Goal: Task Accomplishment & Management: Use online tool/utility

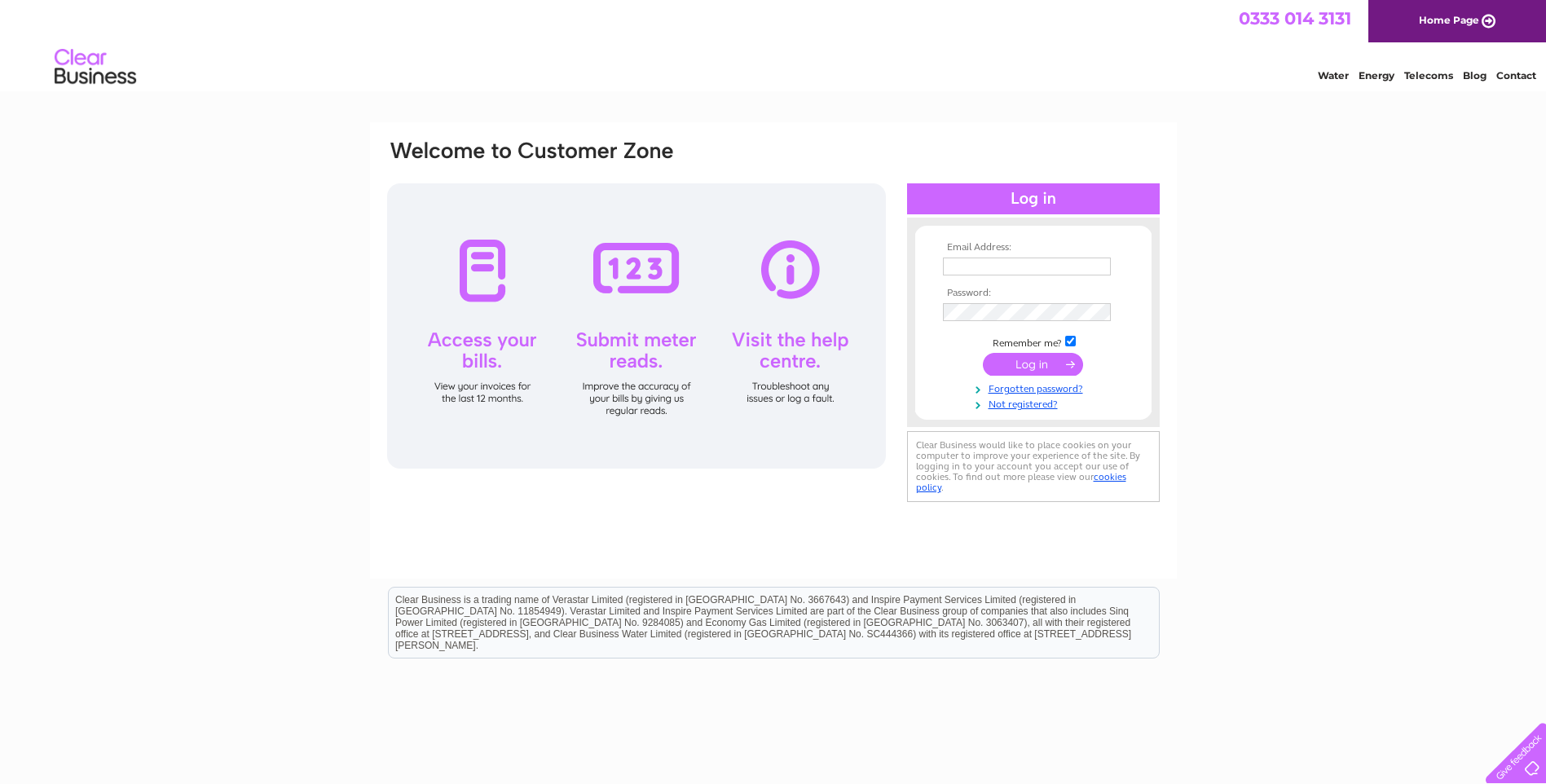
type input "[EMAIL_ADDRESS][DOMAIN_NAME]"
click at [1024, 362] on input "submit" at bounding box center [1033, 364] width 101 height 23
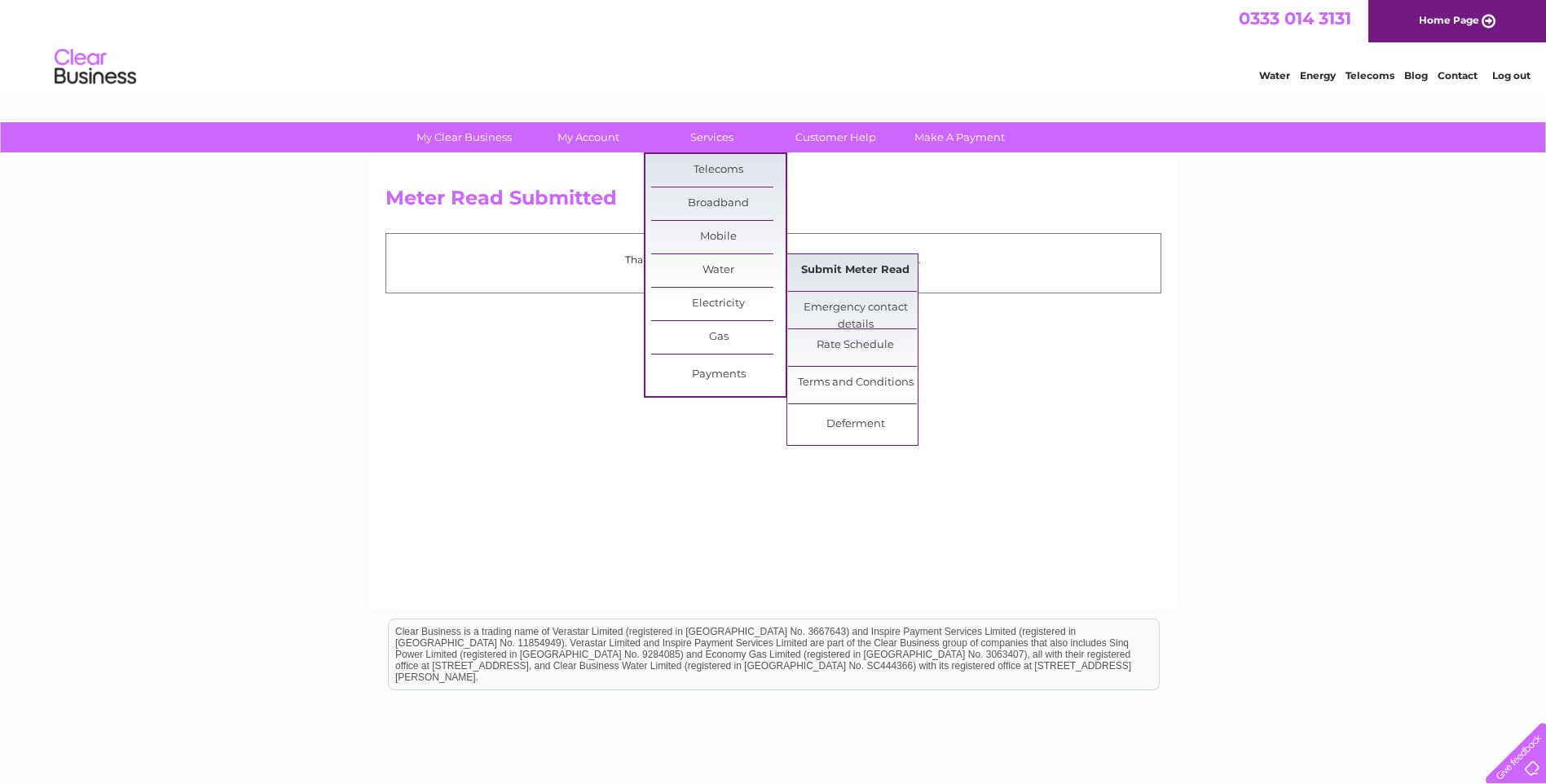
click at [869, 269] on link "Submit Meter Read" at bounding box center [855, 270] width 135 height 32
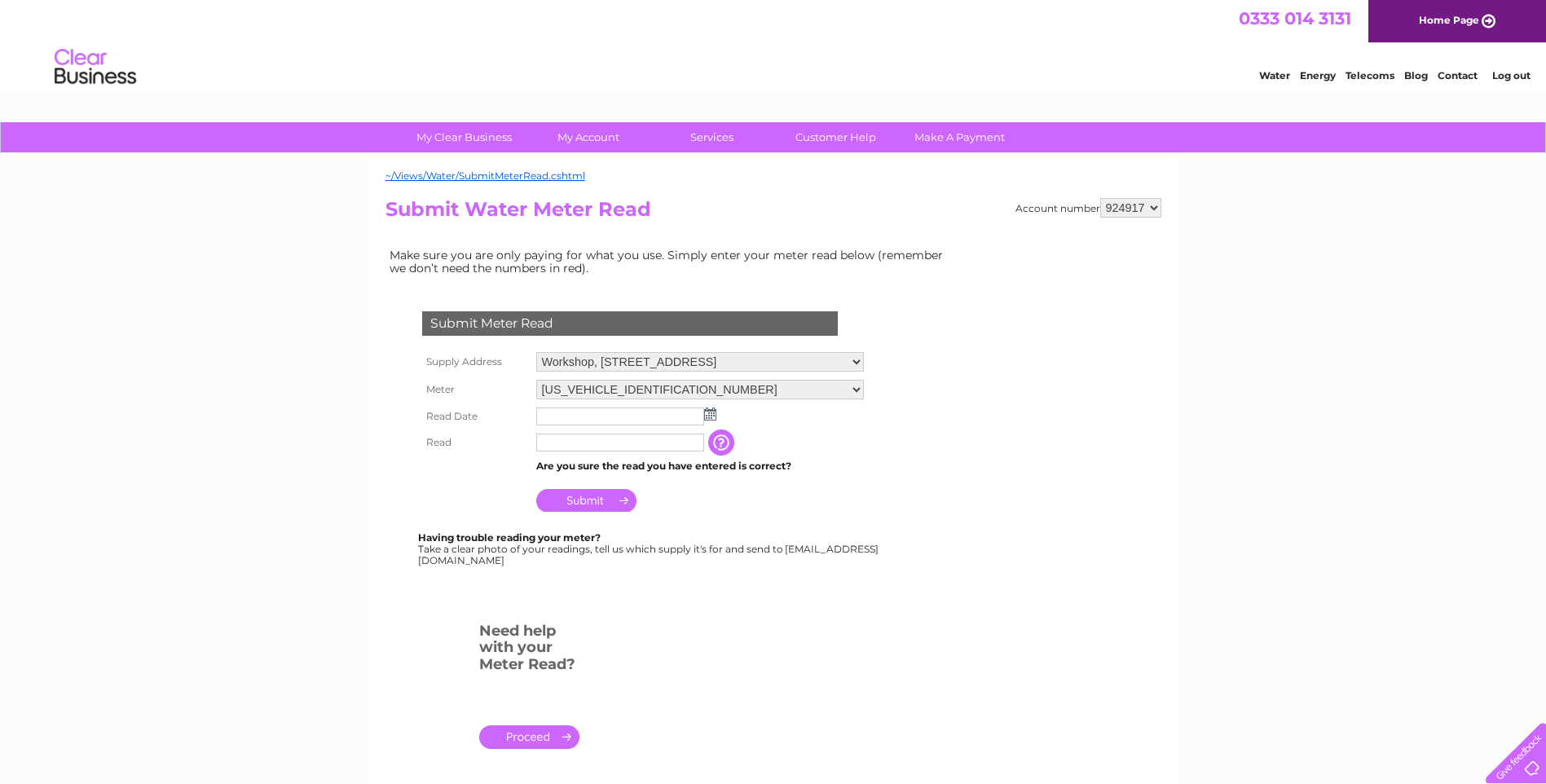
click at [704, 414] on img at bounding box center [709, 414] width 12 height 13
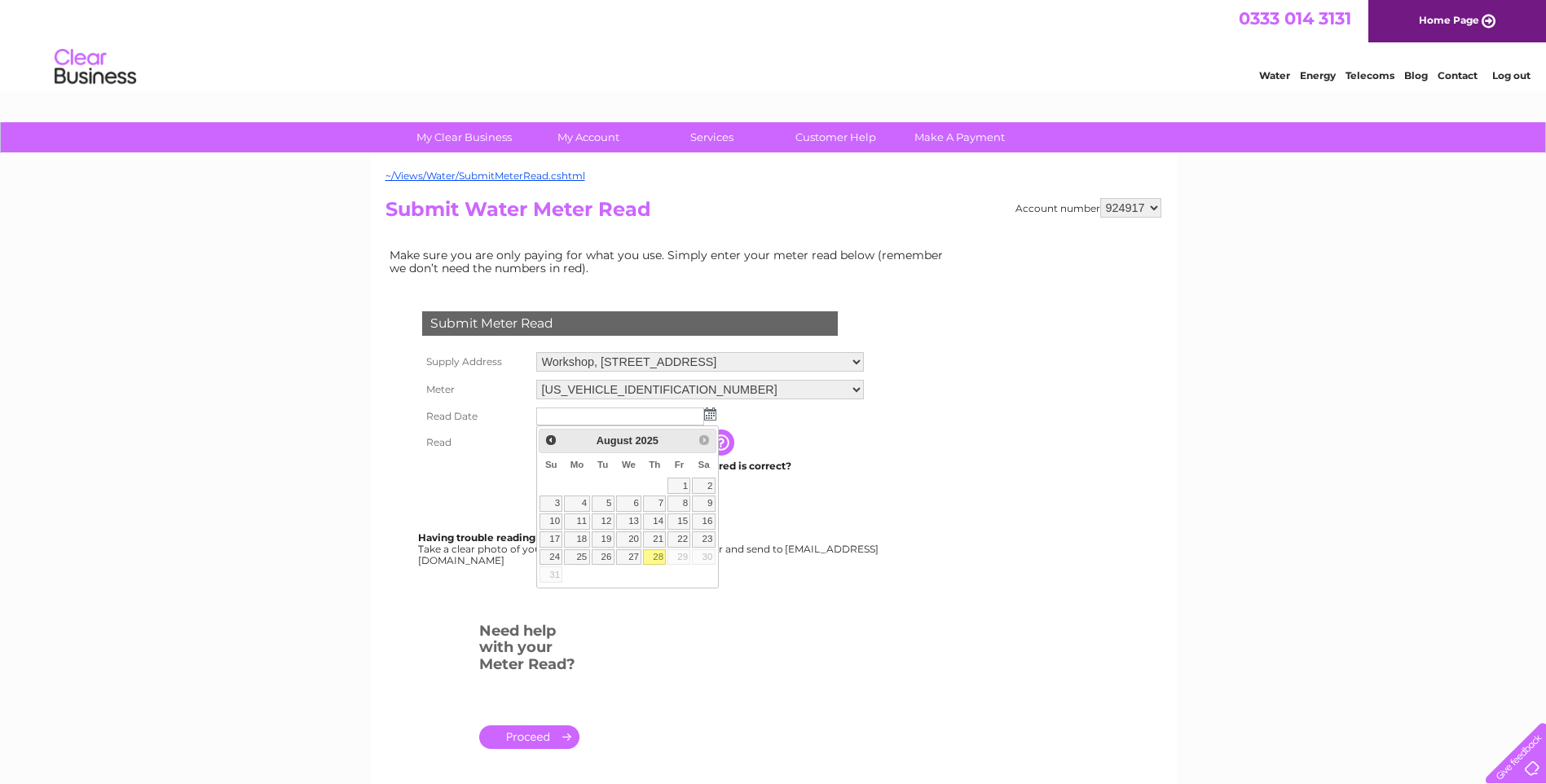
click at [657, 552] on link "28" at bounding box center [654, 558] width 23 height 17
type input "2025/08/28"
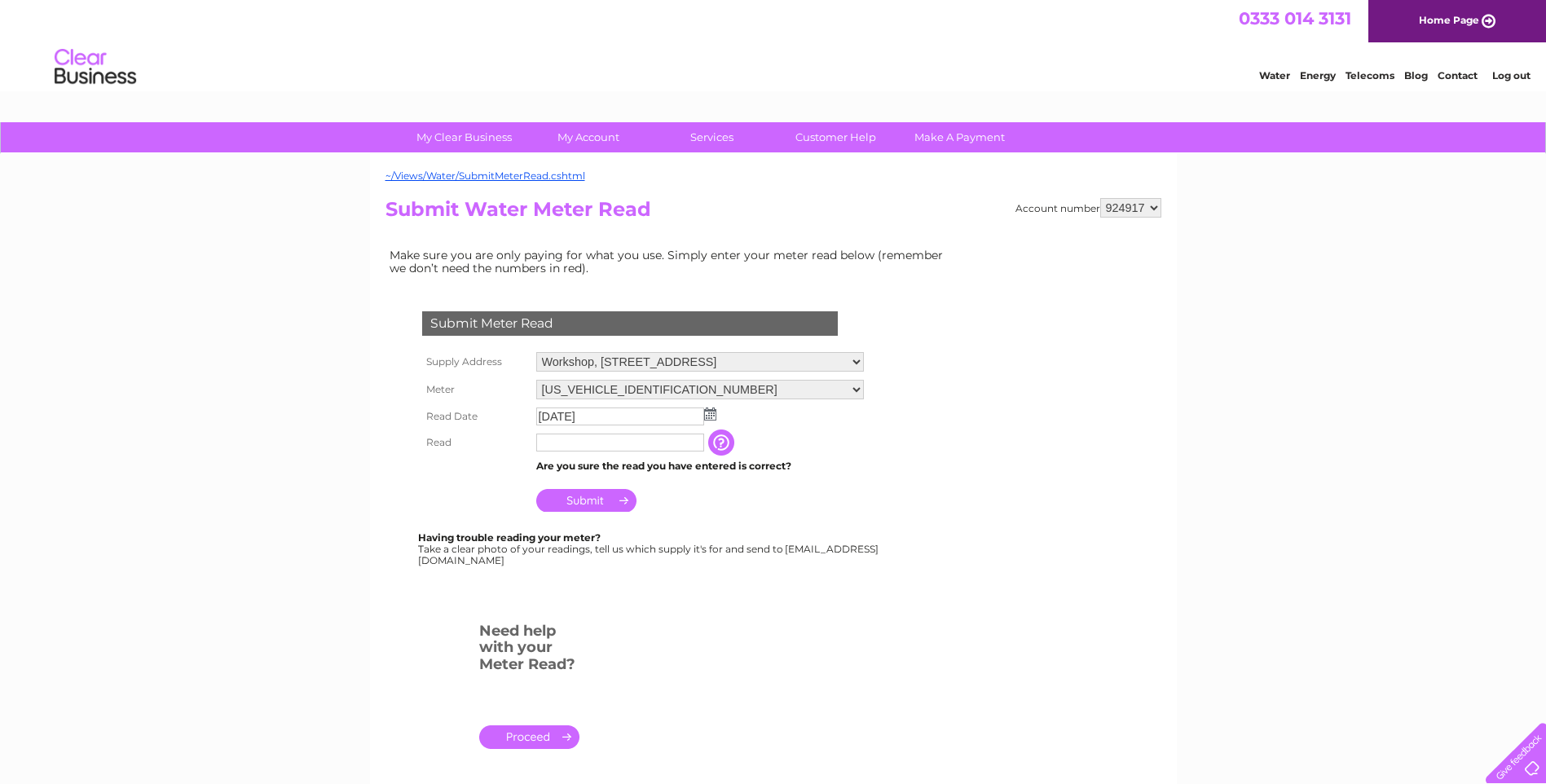
click at [550, 450] on input "text" at bounding box center [620, 442] width 168 height 18
type input "04608"
click at [585, 500] on input "Submit" at bounding box center [586, 500] width 101 height 23
